Goal: Information Seeking & Learning: Learn about a topic

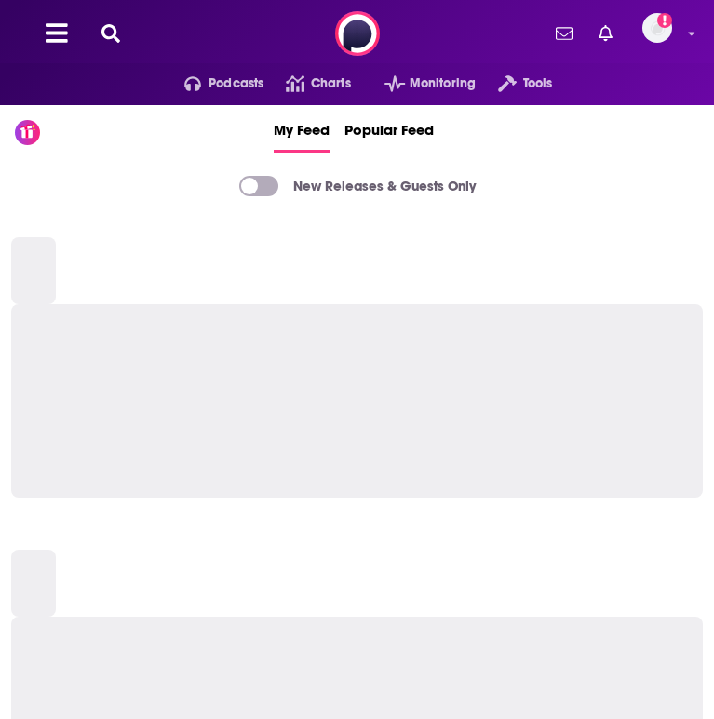
click at [94, 42] on div "Podcasts Charts Monitoring Tools For Business For Podcasters More Add a profile…" at bounding box center [357, 33] width 714 height 67
click at [102, 37] on icon at bounding box center [110, 33] width 19 height 19
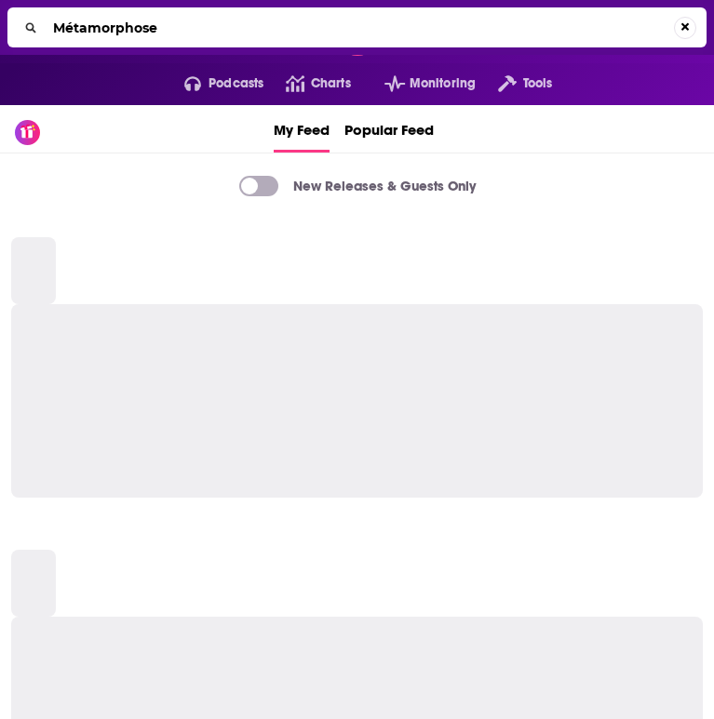
type input "Métamorphose"
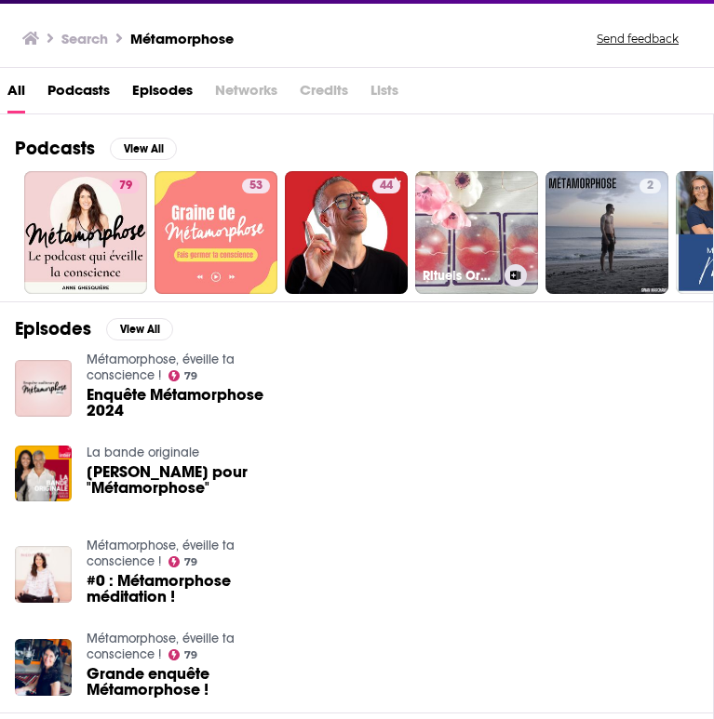
scroll to position [120, 0]
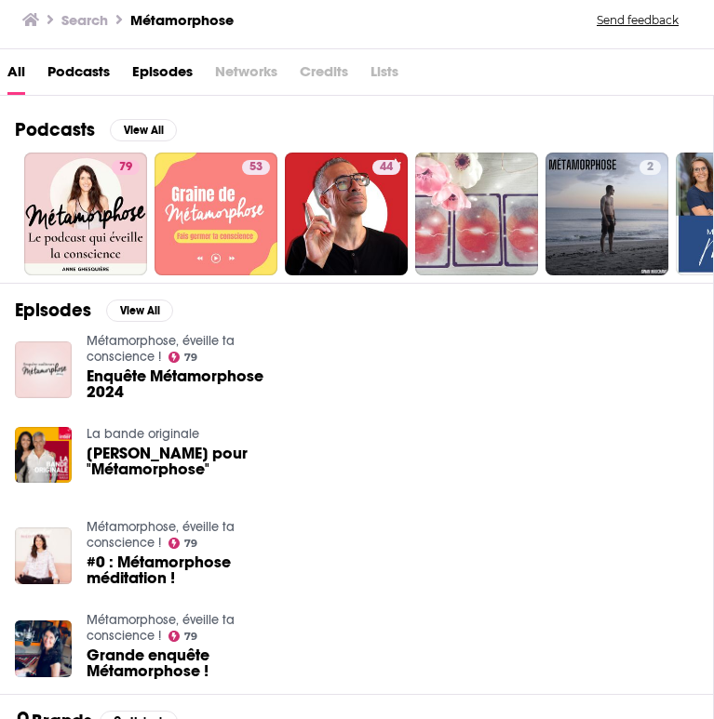
click at [34, 367] on img "Enquête Métamorphose 2024" at bounding box center [43, 370] width 57 height 57
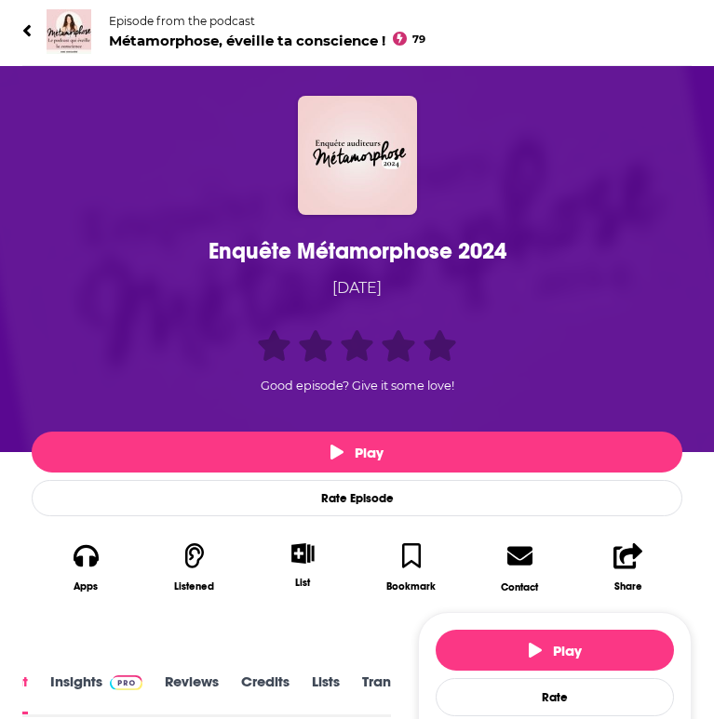
scroll to position [122, 0]
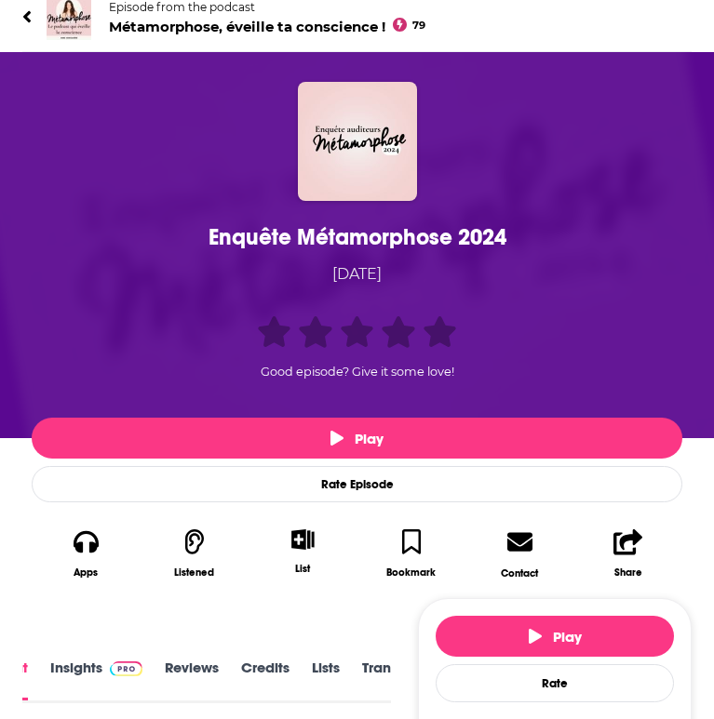
drag, startPoint x: 287, startPoint y: 234, endPoint x: 237, endPoint y: 235, distance: 49.4
click at [287, 234] on div "Enquête Métamorphose 2024" at bounding box center [356, 237] width 641 height 28
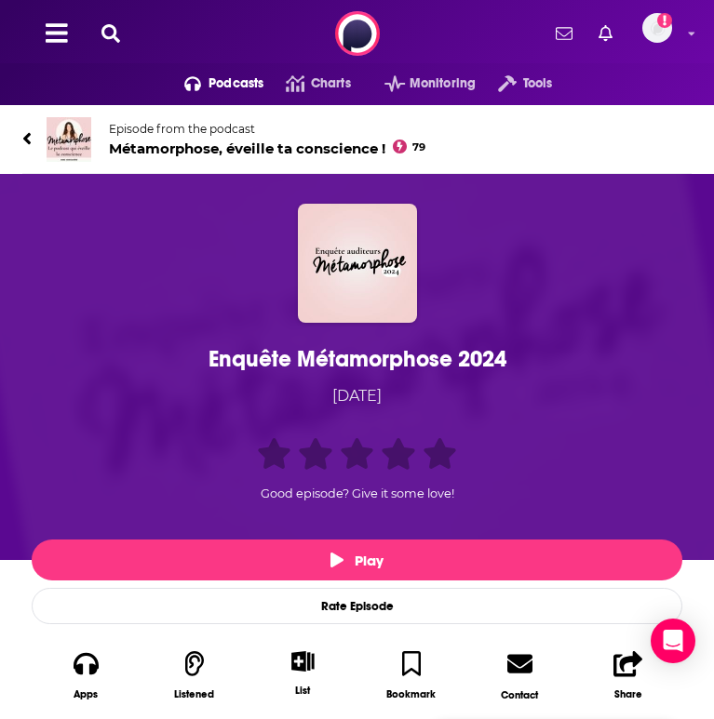
click at [47, 140] on img at bounding box center [69, 139] width 45 height 45
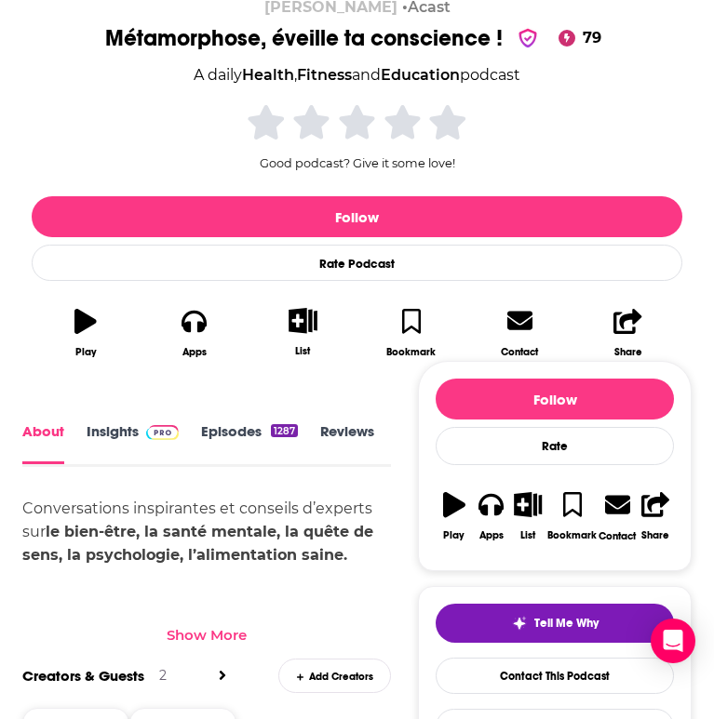
scroll to position [332, 0]
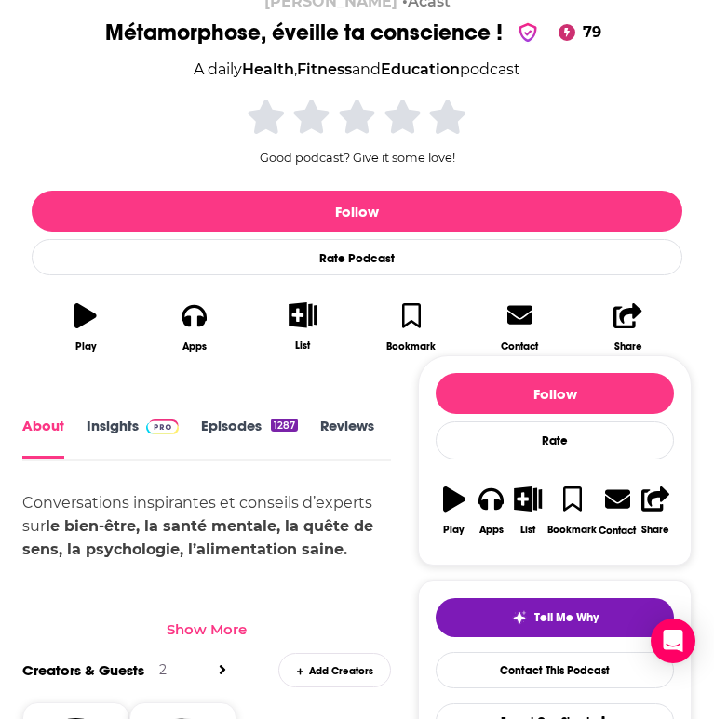
click at [92, 435] on link "Insights" at bounding box center [133, 438] width 92 height 41
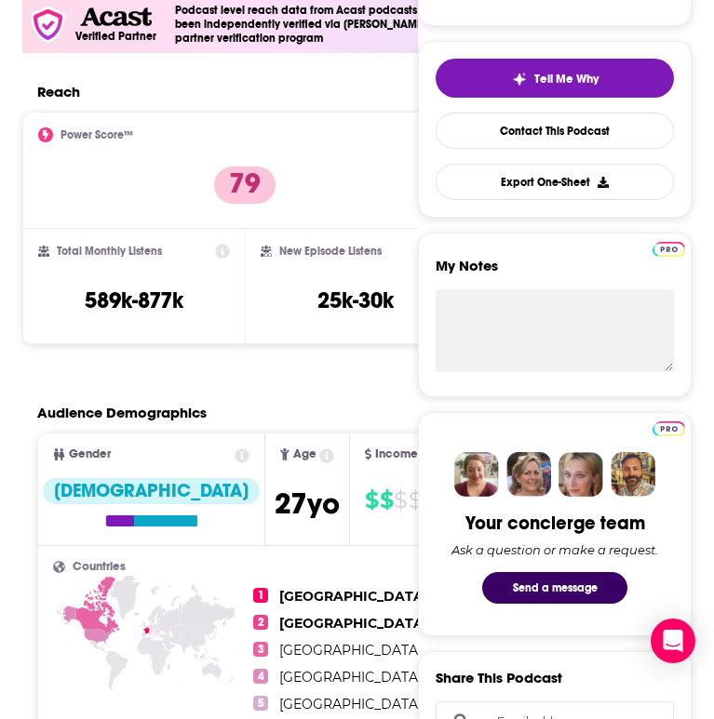
scroll to position [450, 0]
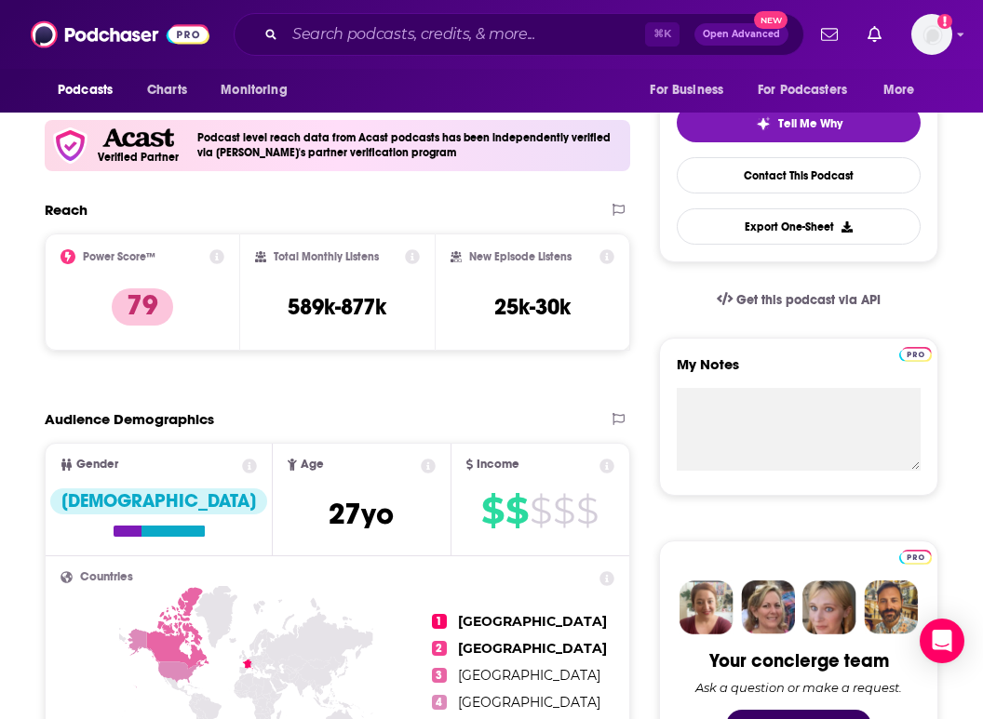
scroll to position [408, 0]
